Goal: Transaction & Acquisition: Purchase product/service

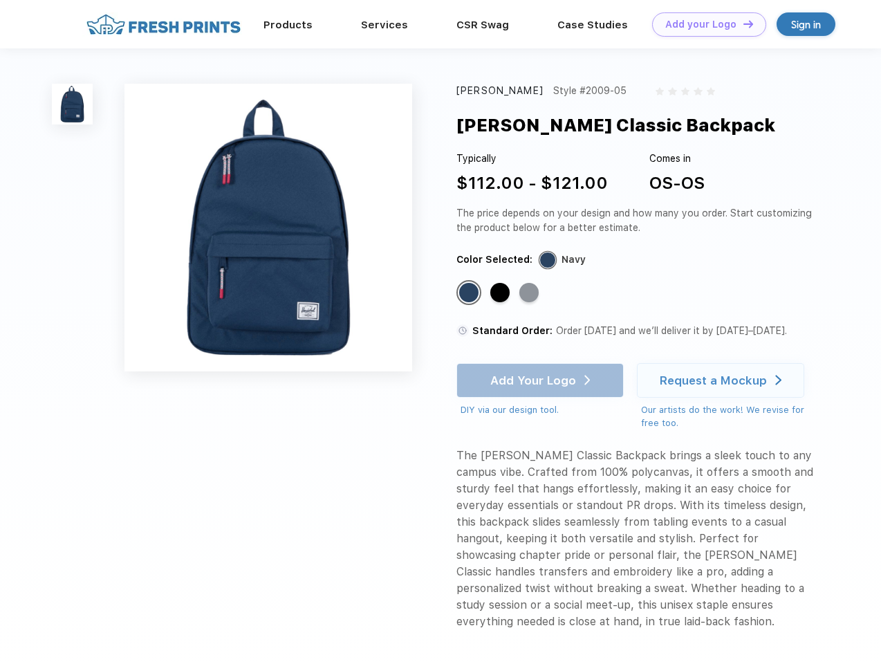
click at [704, 24] on link "Add your Logo Design Tool" at bounding box center [709, 24] width 114 height 24
click at [0, 0] on div "Design Tool" at bounding box center [0, 0] width 0 height 0
click at [742, 24] on link "Add your Logo Design Tool" at bounding box center [709, 24] width 114 height 24
click at [73, 104] on img at bounding box center [72, 104] width 41 height 41
click at [470, 293] on div "Standard Color" at bounding box center [468, 292] width 19 height 19
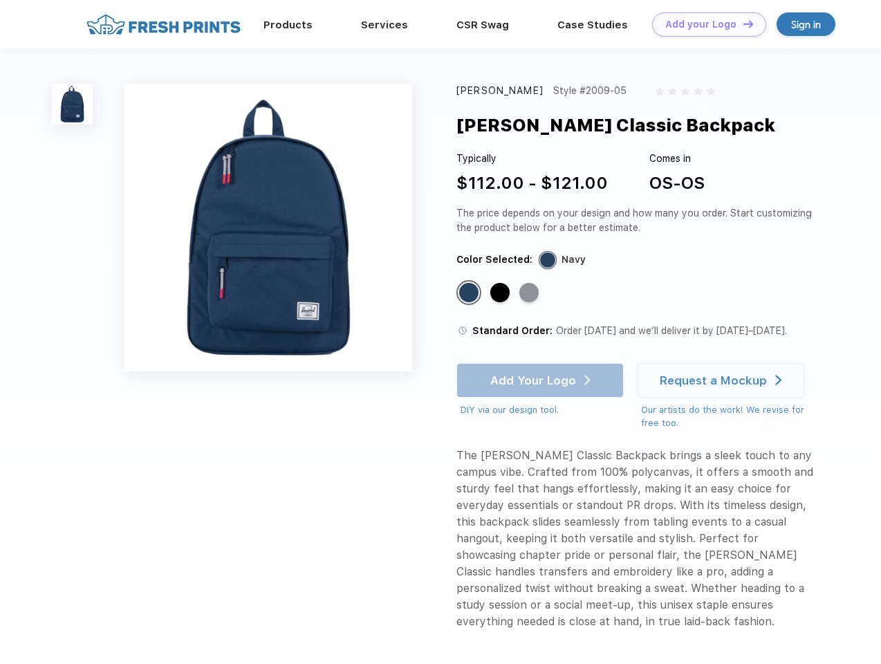
click at [501, 293] on div "Standard Color" at bounding box center [499, 292] width 19 height 19
click at [530, 293] on div "Standard Color" at bounding box center [528, 292] width 19 height 19
click at [542, 380] on div "Add Your Logo DIY via our design tool. Ah shoot! This product isn't up in our d…" at bounding box center [539, 390] width 167 height 54
click at [723, 380] on div "Request a Mockup" at bounding box center [713, 380] width 107 height 14
